Goal: Obtain resource: Obtain resource

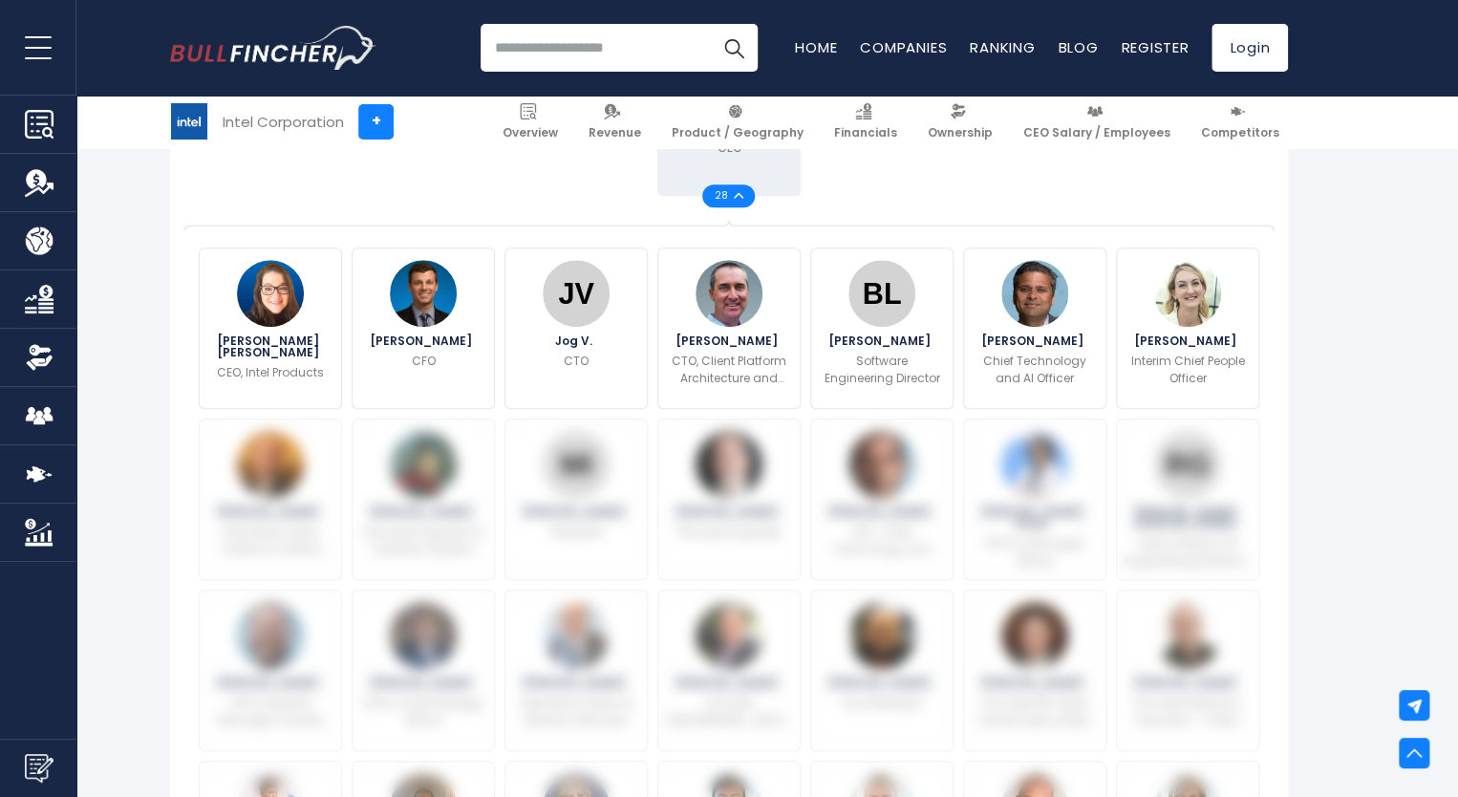
scroll to position [478, 0]
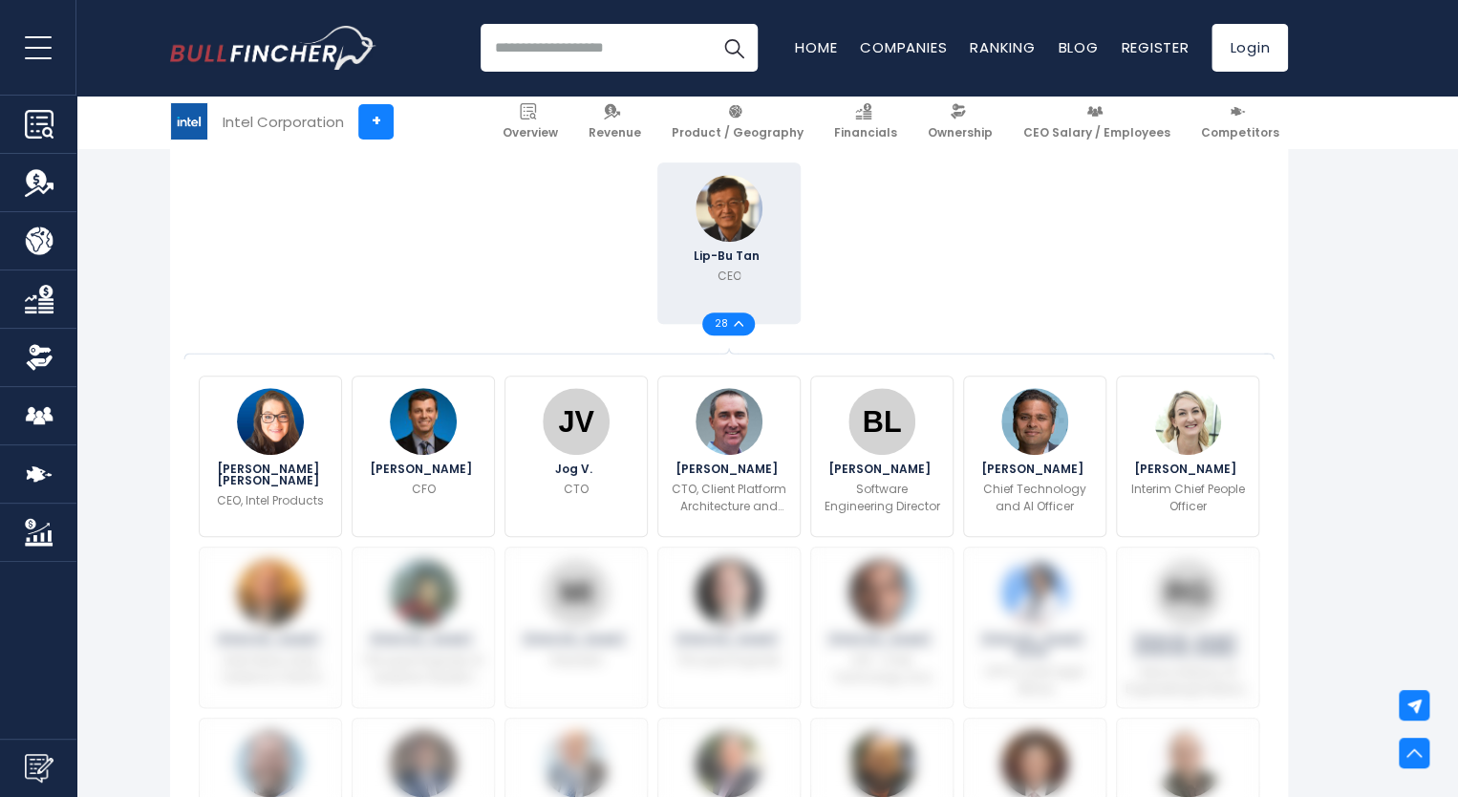
click at [722, 322] on span "28" at bounding box center [724, 324] width 19 height 10
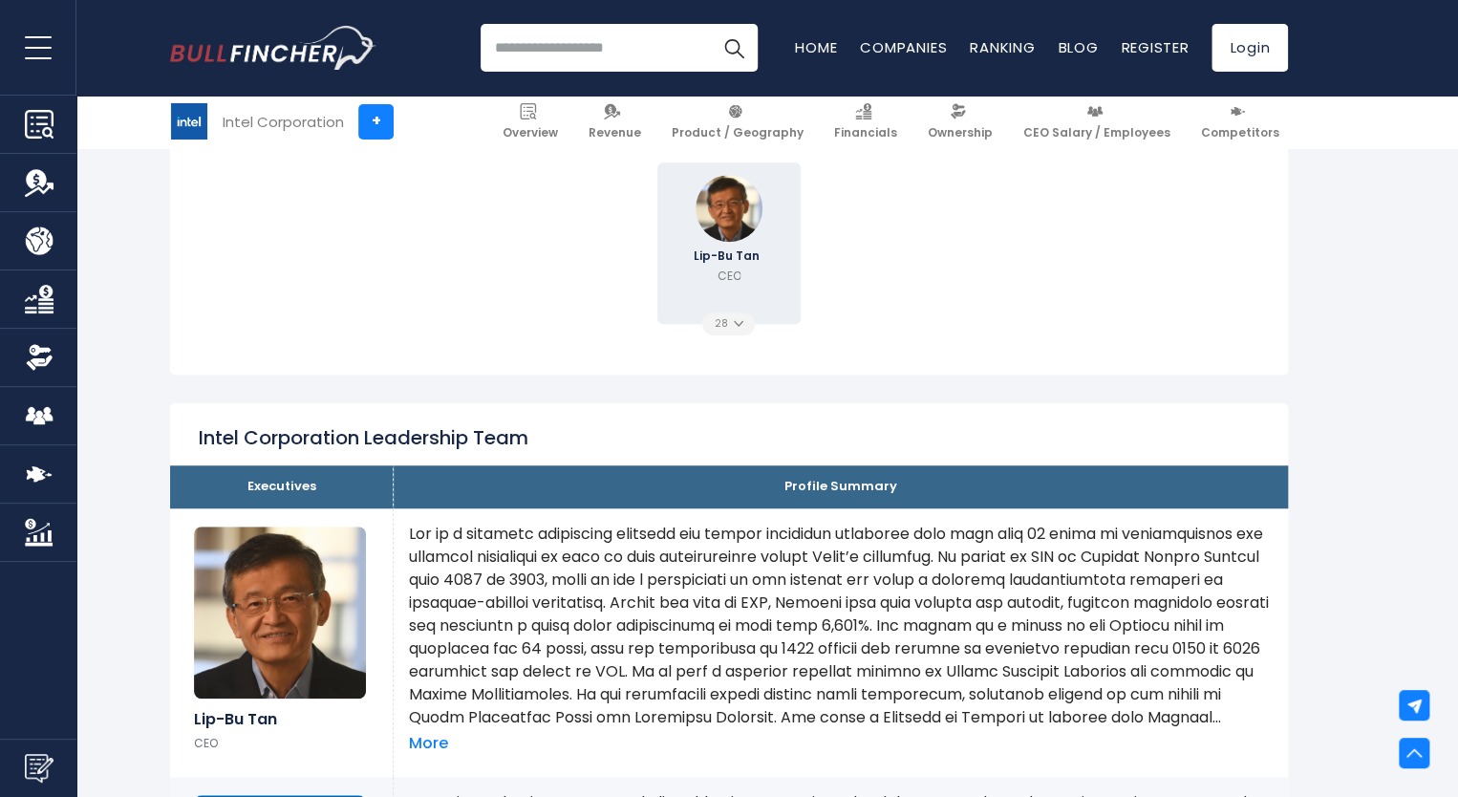
click at [734, 327] on img at bounding box center [739, 323] width 10 height 7
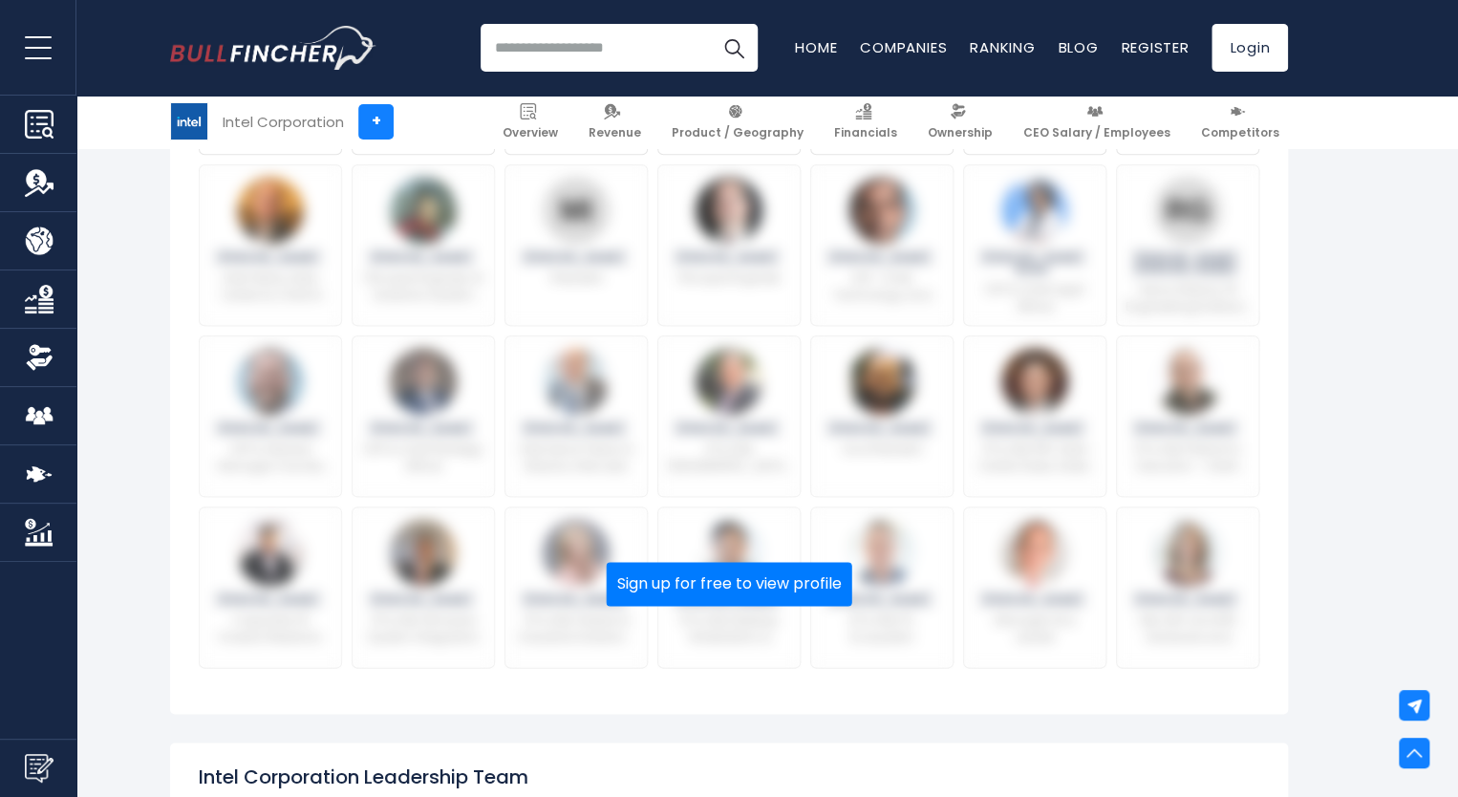
scroll to position [955, 0]
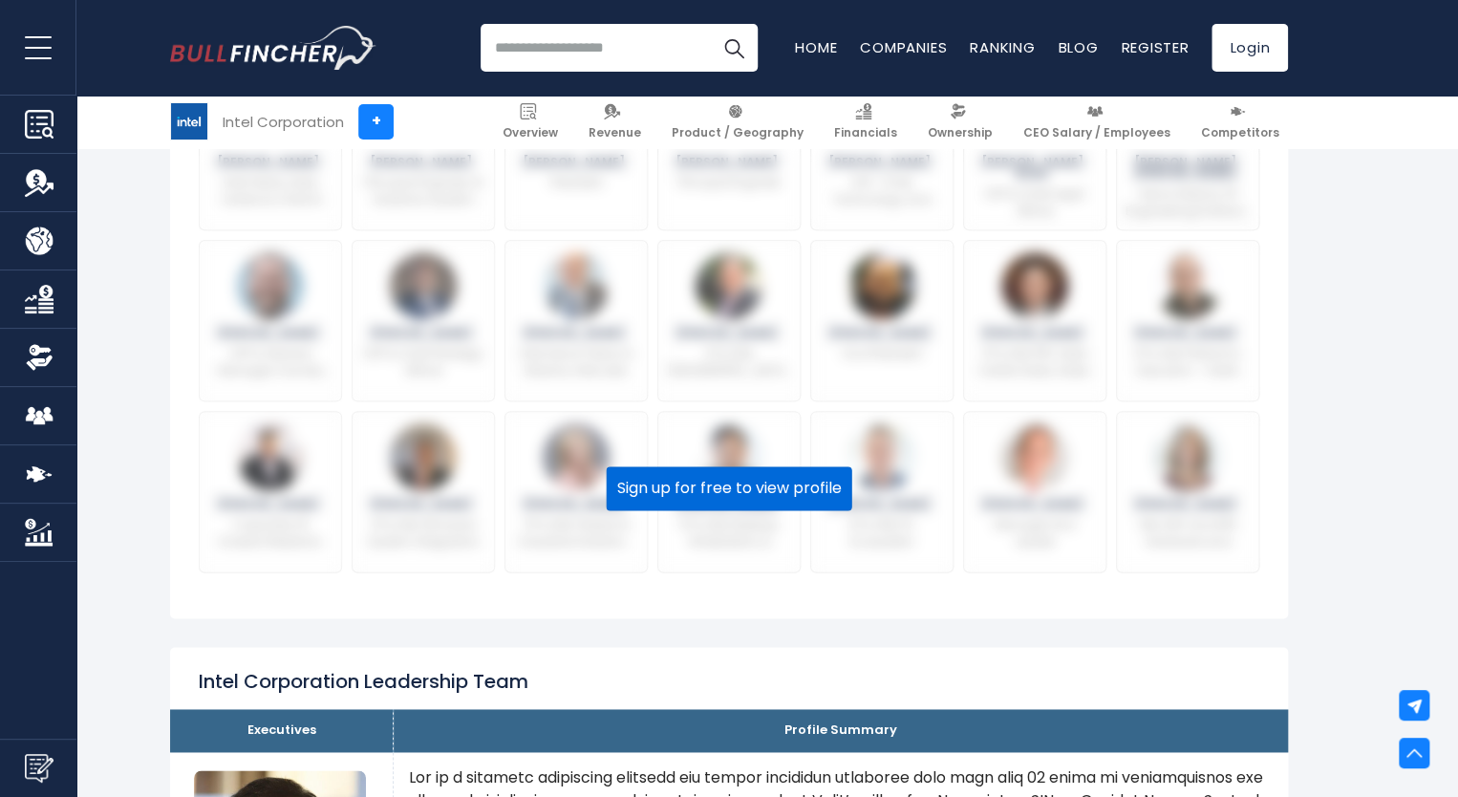
click at [711, 496] on button "Sign up for free to view profile" at bounding box center [730, 488] width 246 height 44
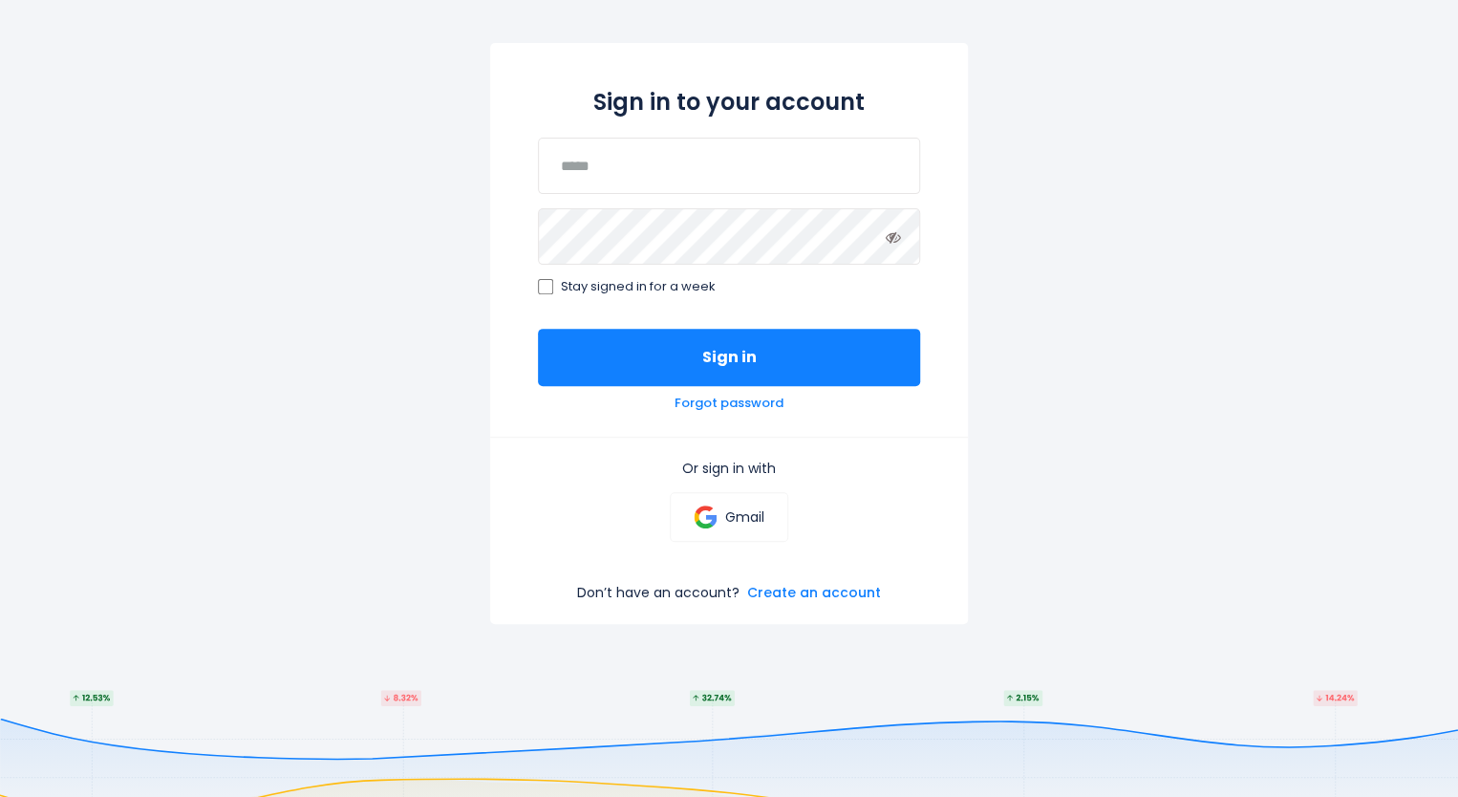
scroll to position [48, 0]
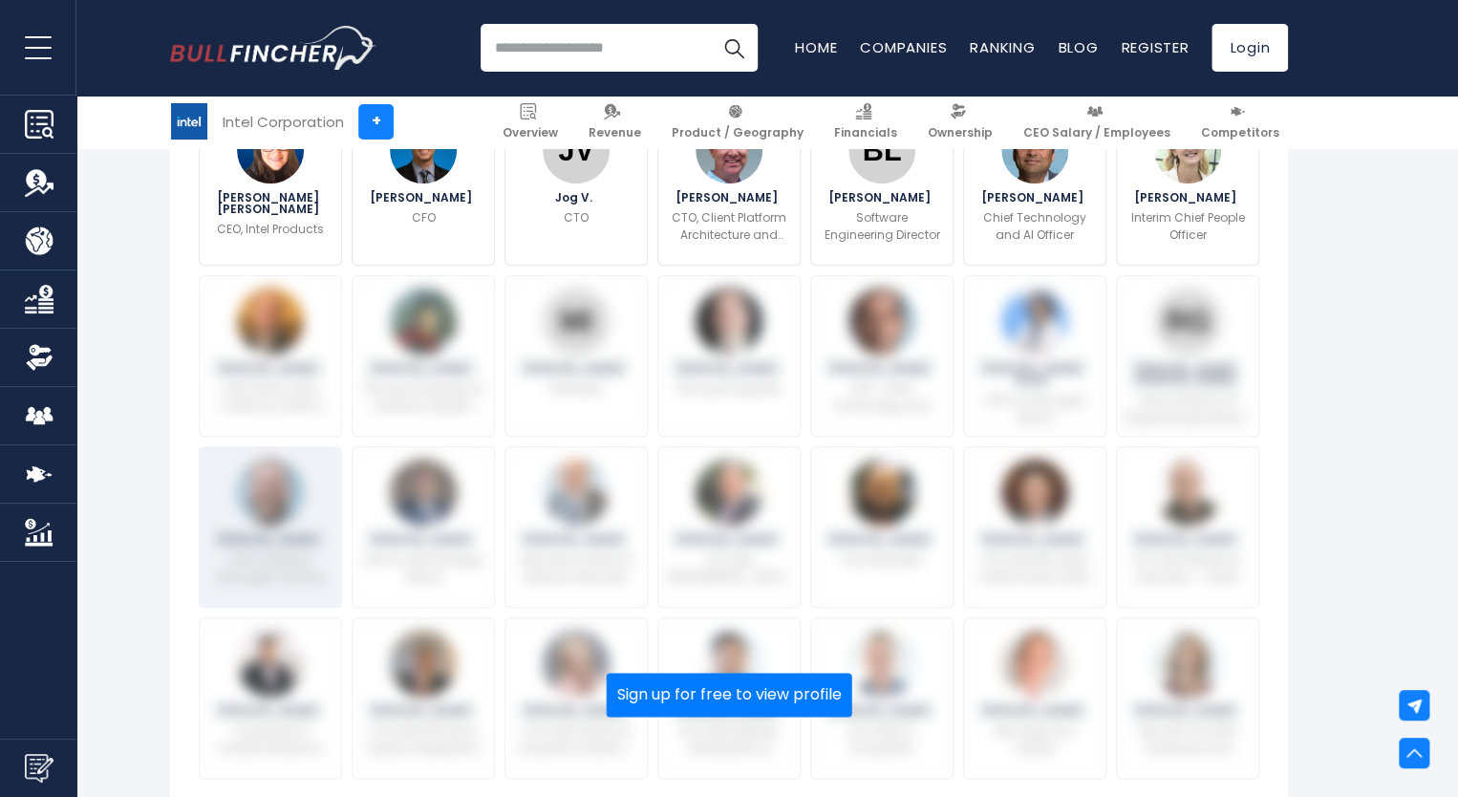
scroll to position [860, 0]
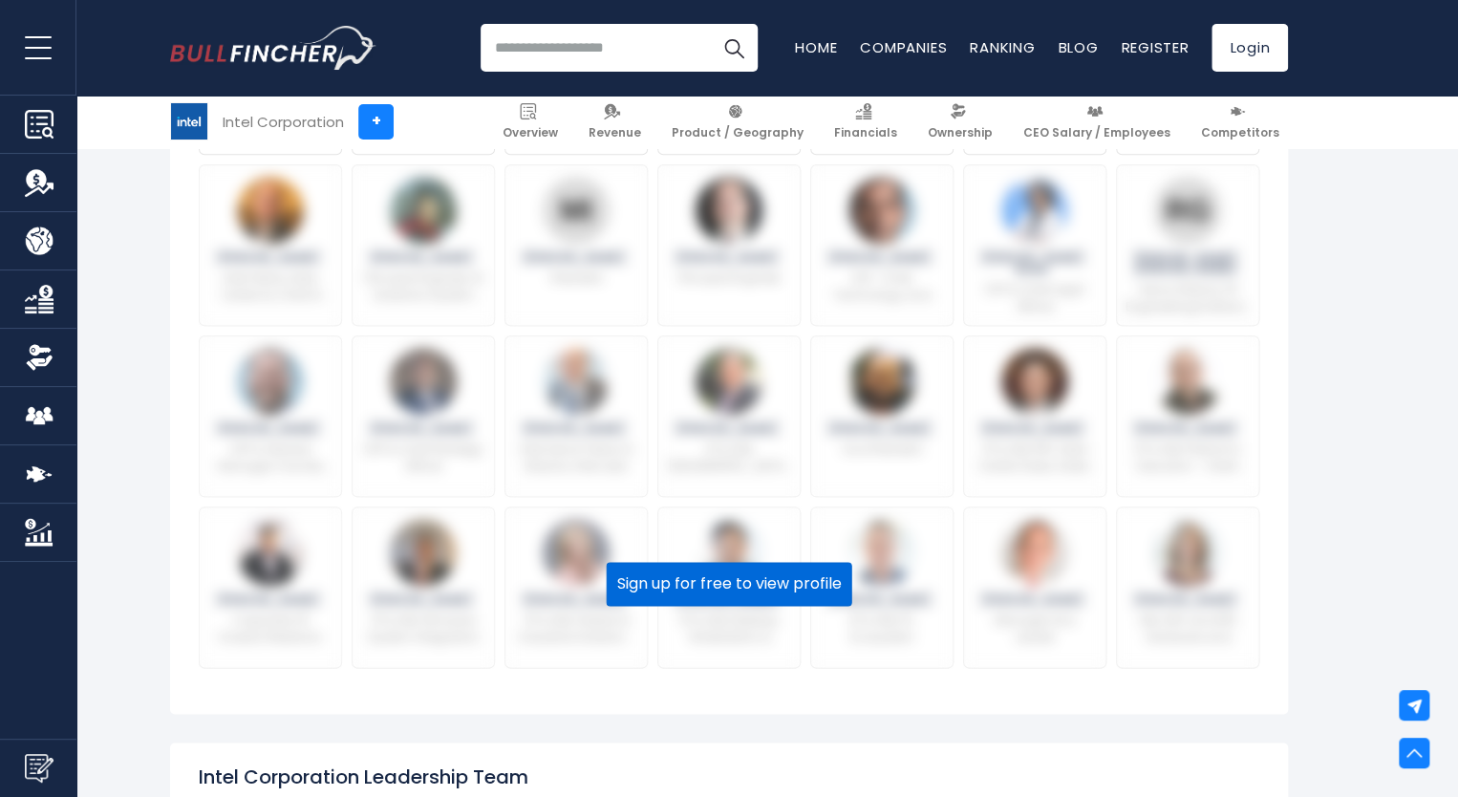
click at [715, 588] on button "Sign up for free to view profile" at bounding box center [730, 584] width 246 height 44
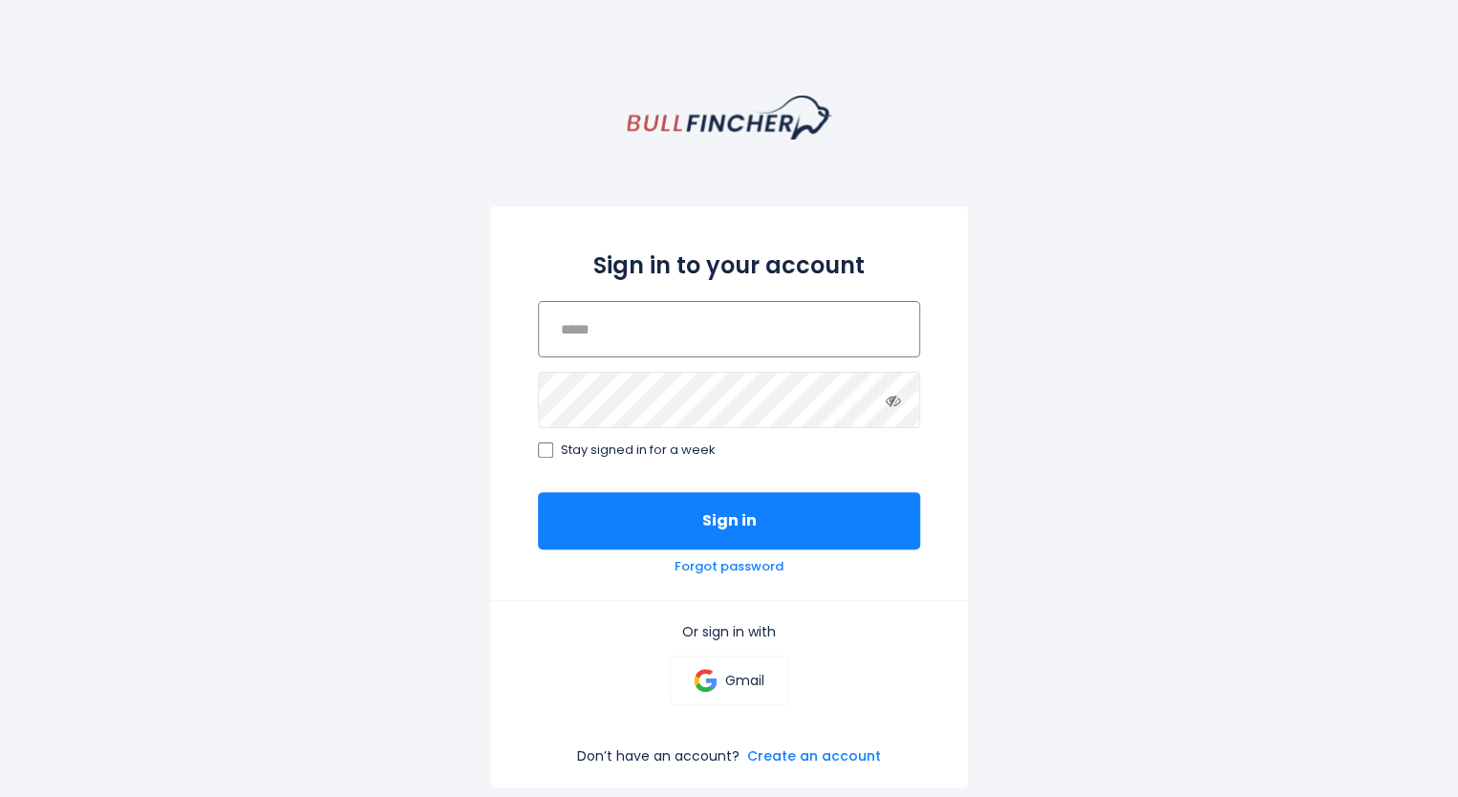
click at [730, 335] on input "email" at bounding box center [729, 329] width 382 height 56
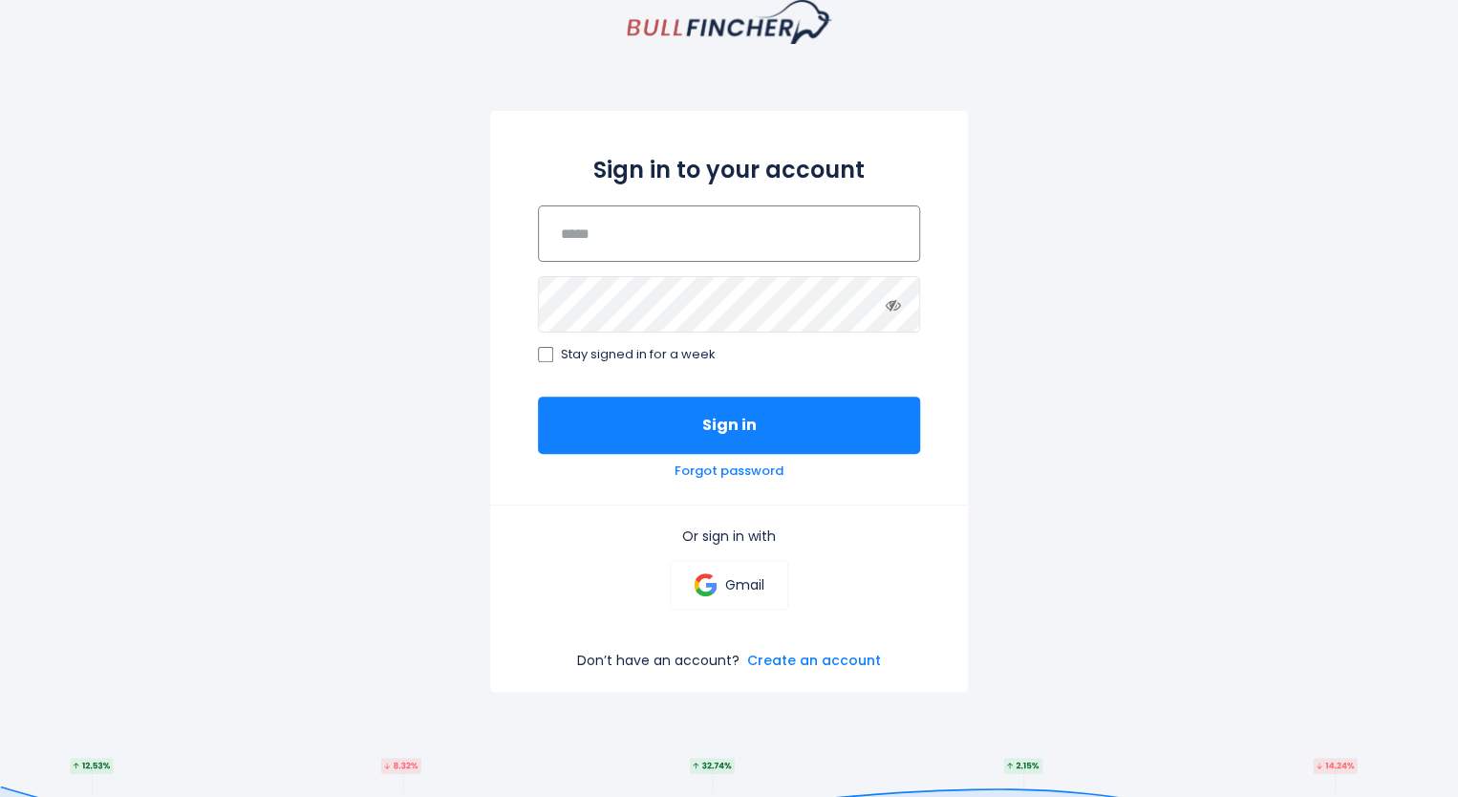
scroll to position [191, 0]
